Goal: Use online tool/utility

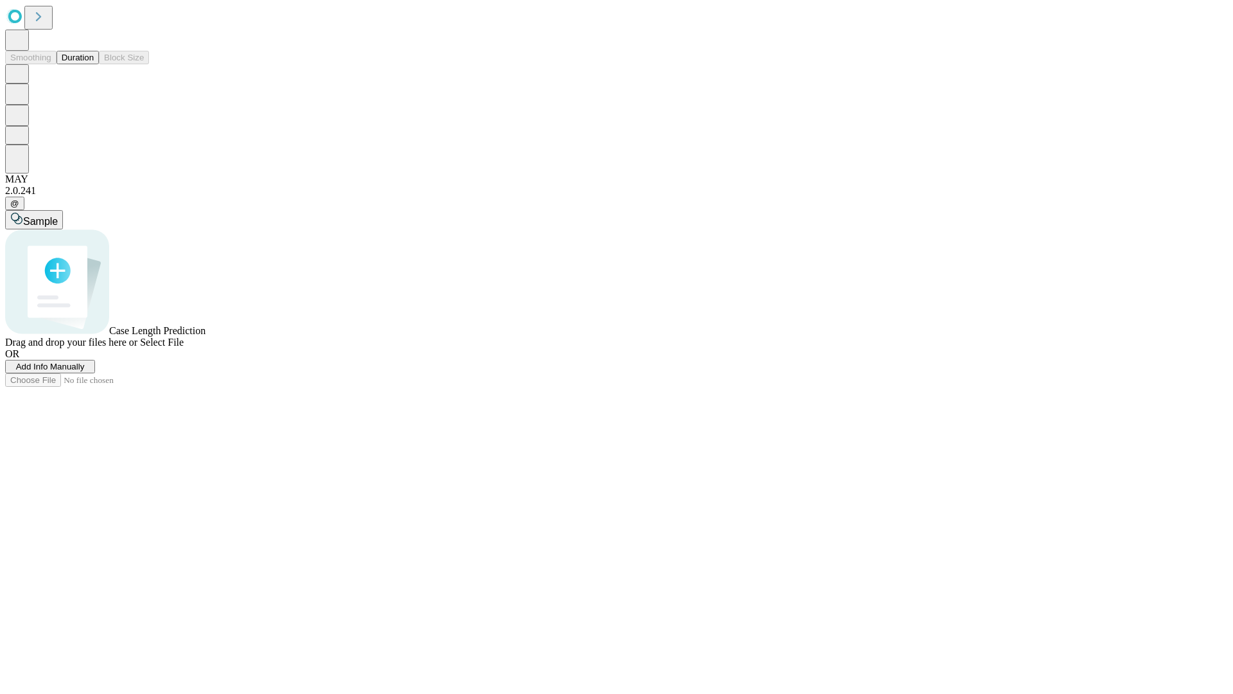
click at [94, 64] on button "Duration" at bounding box center [78, 57] width 42 height 13
click at [184, 347] on span "Select File" at bounding box center [162, 342] width 44 height 11
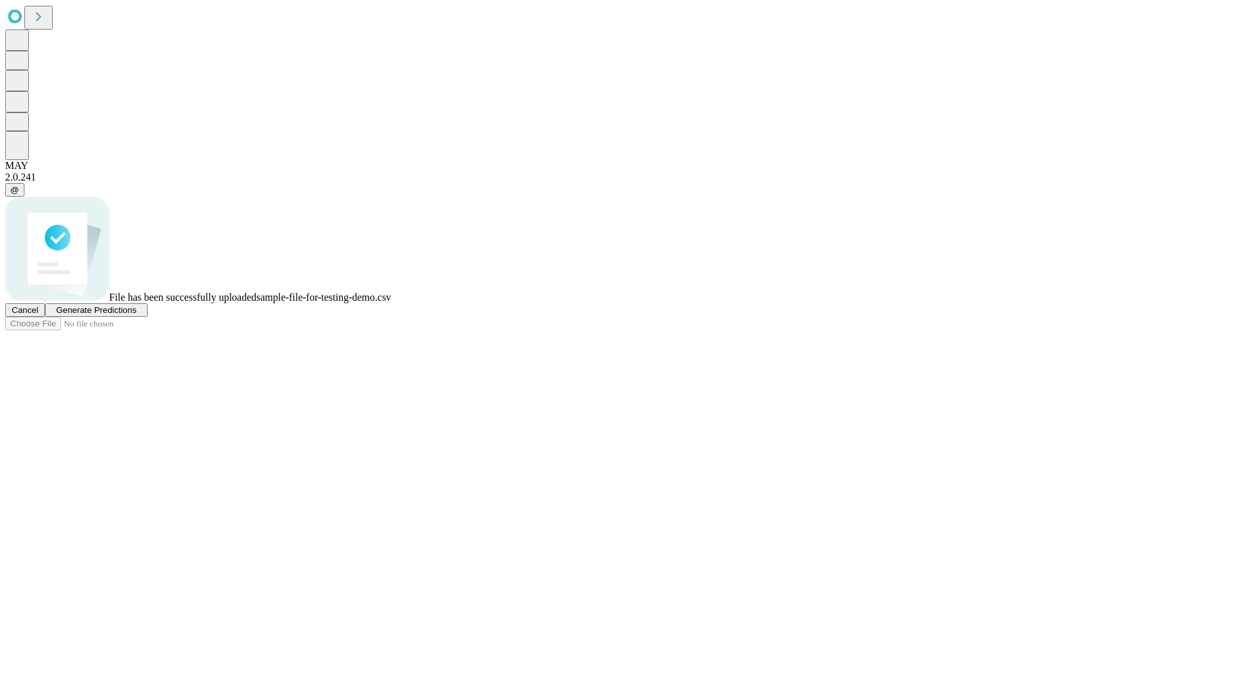
click at [136, 315] on span "Generate Predictions" at bounding box center [96, 310] width 80 height 10
